Goal: Transaction & Acquisition: Purchase product/service

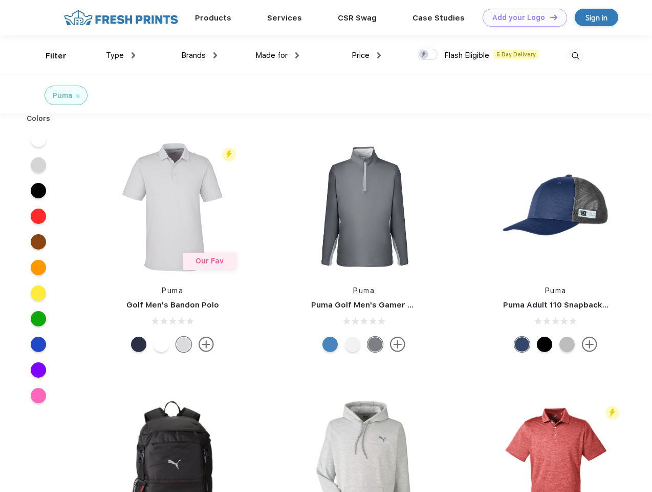
scroll to position [1, 0]
click at [521, 17] on link "Add your Logo Design Tool" at bounding box center [525, 18] width 84 height 18
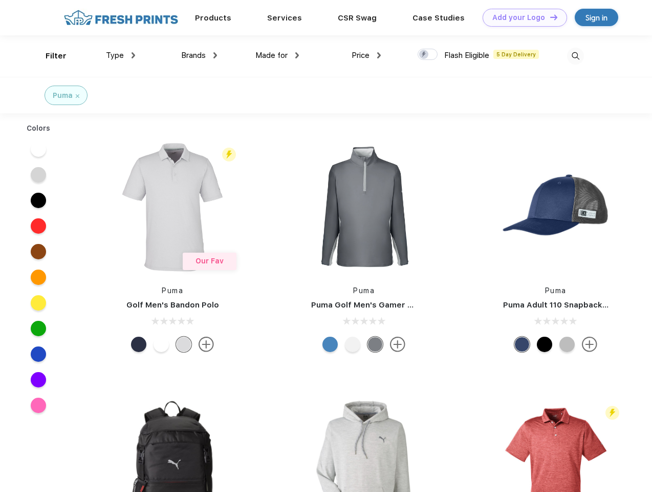
click at [0, 0] on div "Design Tool" at bounding box center [0, 0] width 0 height 0
click at [549, 17] on link "Add your Logo Design Tool" at bounding box center [525, 18] width 84 height 18
click at [49, 56] on div "Filter" at bounding box center [56, 56] width 21 height 12
click at [121, 55] on span "Type" at bounding box center [115, 55] width 18 height 9
click at [199, 55] on span "Brands" at bounding box center [193, 55] width 25 height 9
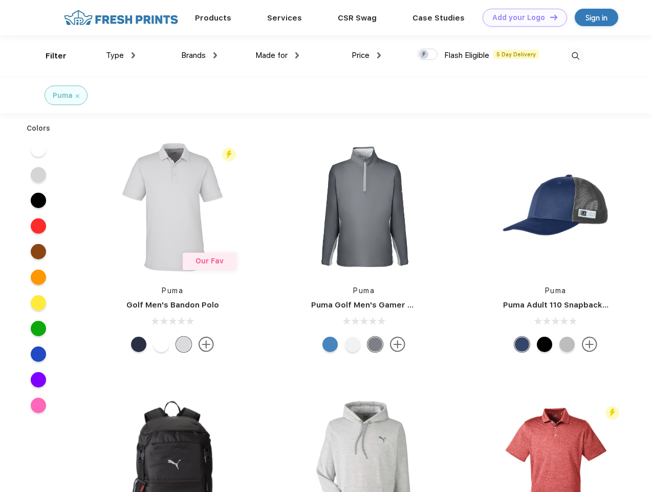
click at [278, 55] on span "Made for" at bounding box center [272, 55] width 32 height 9
click at [367, 55] on span "Price" at bounding box center [361, 55] width 18 height 9
click at [428, 55] on div at bounding box center [428, 54] width 20 height 11
click at [425, 55] on input "checkbox" at bounding box center [421, 51] width 7 height 7
click at [576, 56] on img at bounding box center [575, 56] width 17 height 17
